Goal: Task Accomplishment & Management: Manage account settings

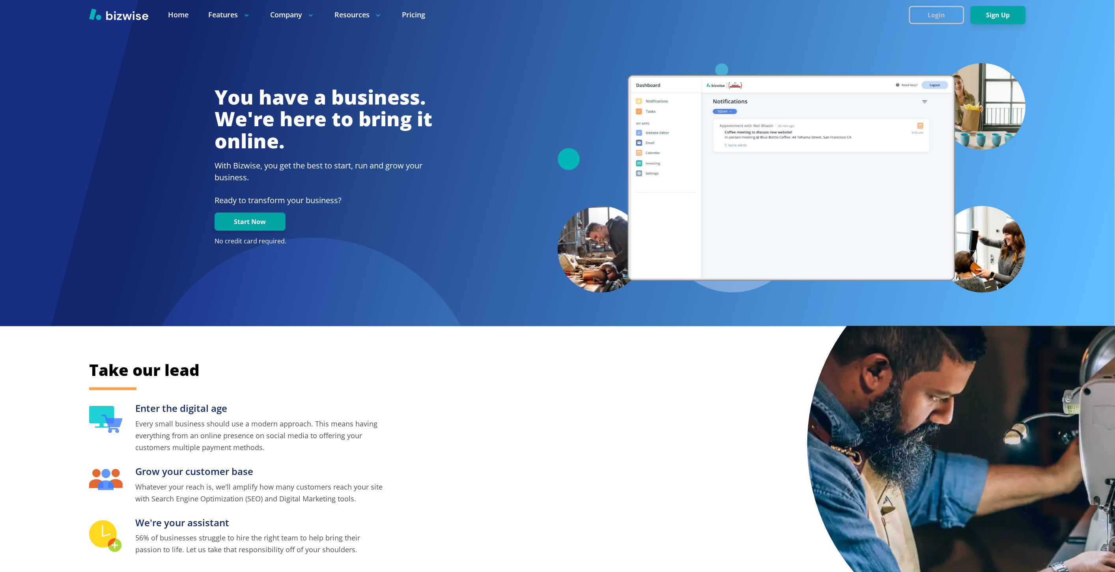
click at [943, 20] on button "Login" at bounding box center [936, 15] width 55 height 18
